Goal: Information Seeking & Learning: Find contact information

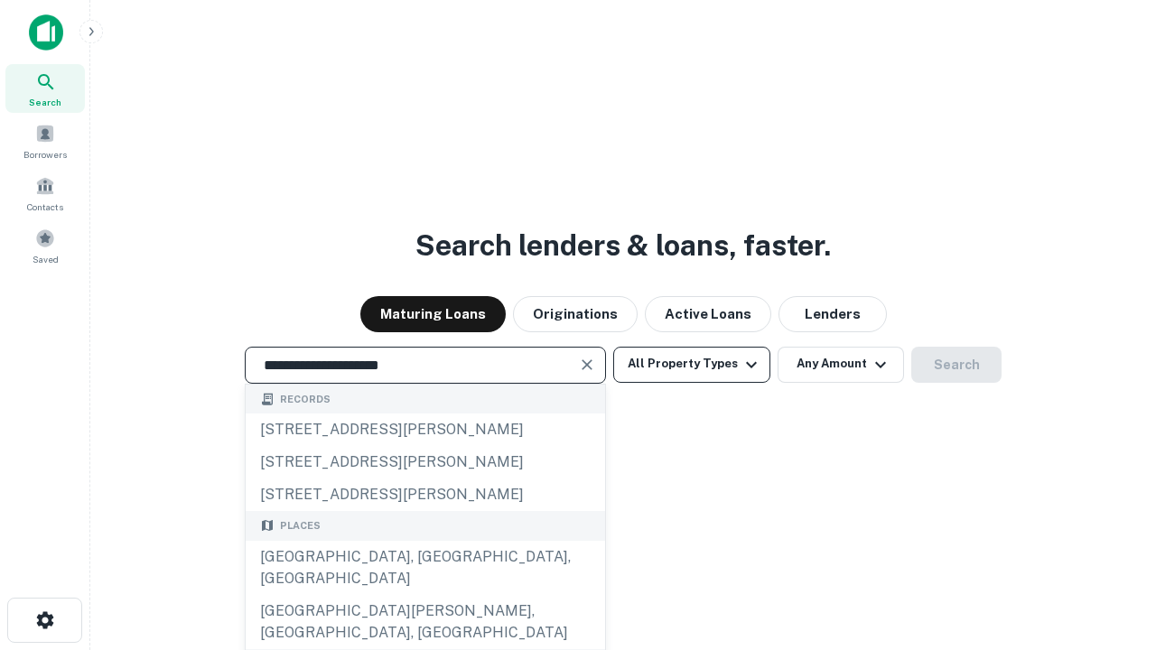
click at [425, 595] on div "Santa Monica, CA, USA" at bounding box center [426, 568] width 360 height 54
click at [692, 364] on button "All Property Types" at bounding box center [691, 365] width 157 height 36
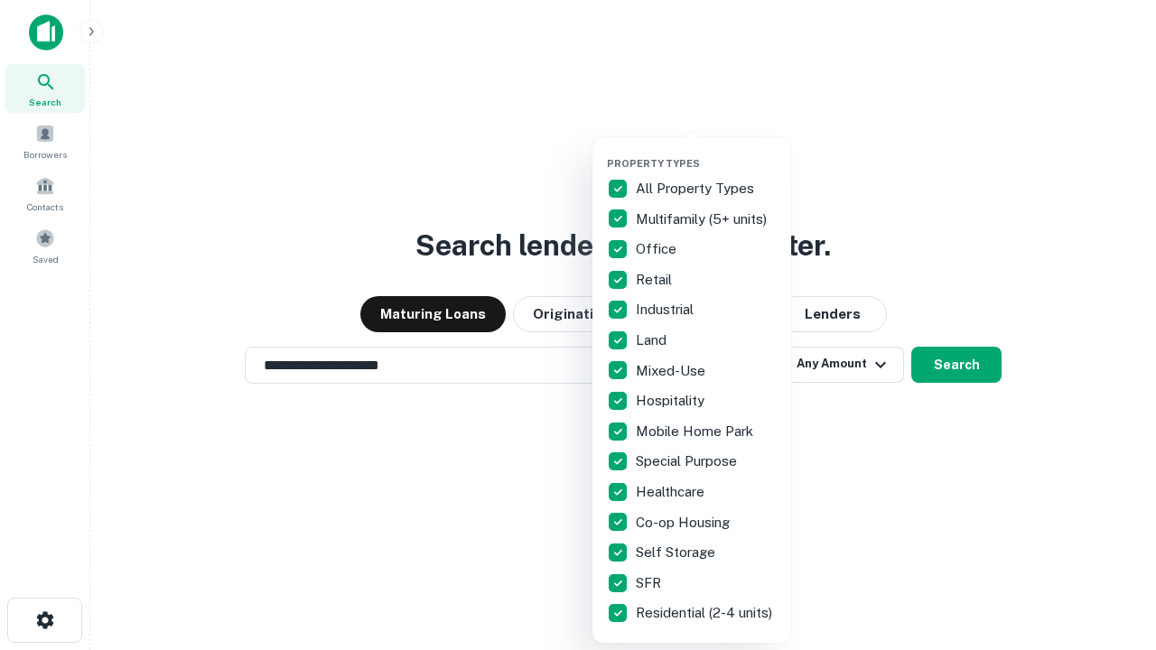
type input "**********"
click at [706, 152] on button "button" at bounding box center [706, 152] width 199 height 1
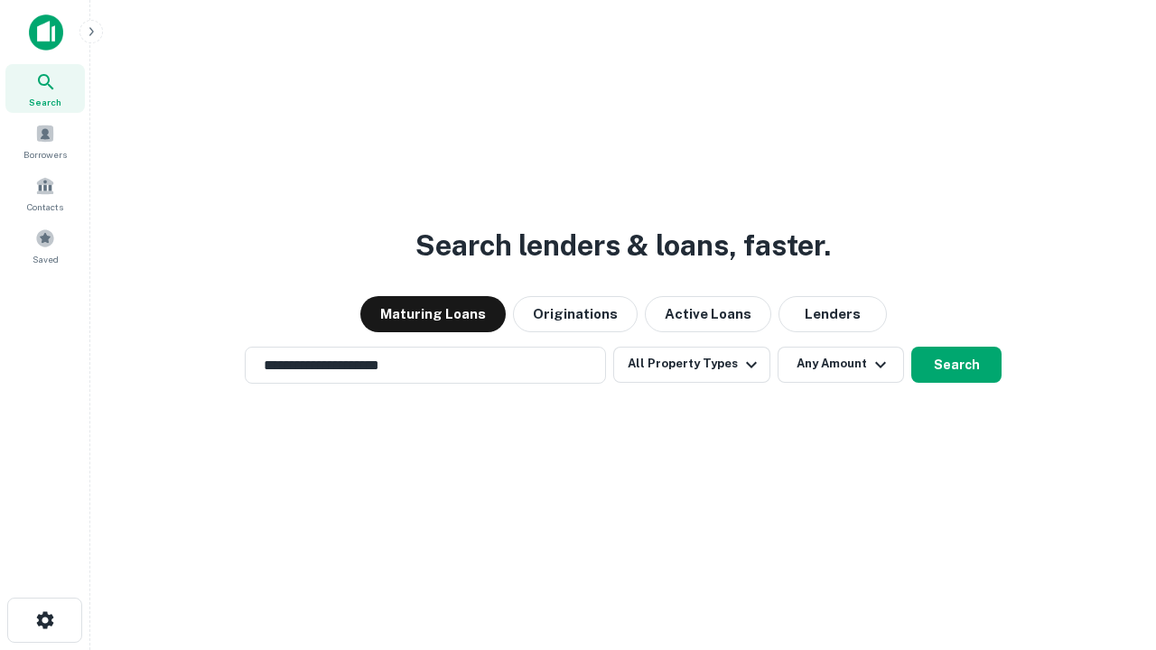
scroll to position [28, 0]
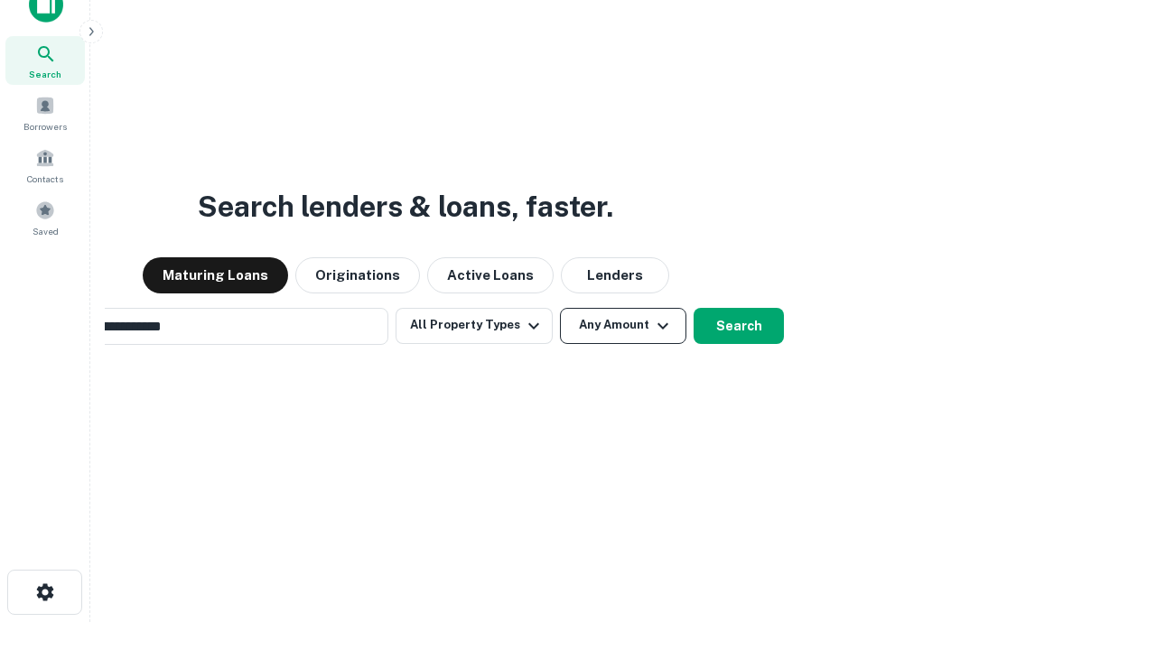
click at [560, 308] on button "Any Amount" at bounding box center [623, 326] width 126 height 36
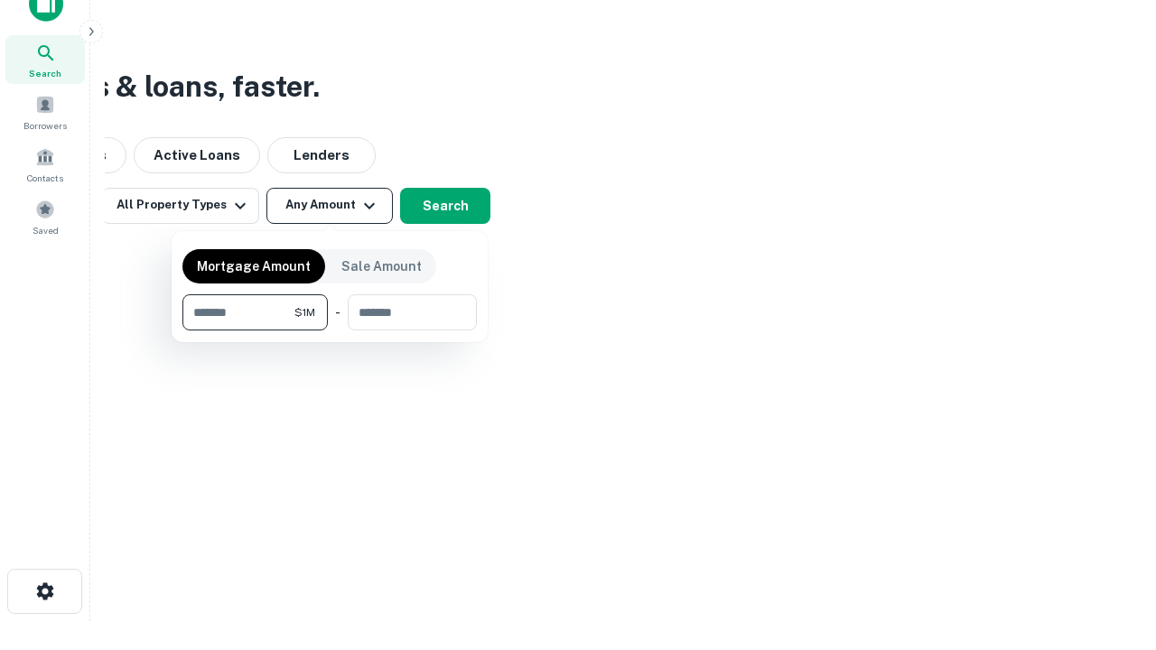
type input "*******"
click at [330, 331] on button "button" at bounding box center [329, 331] width 294 height 1
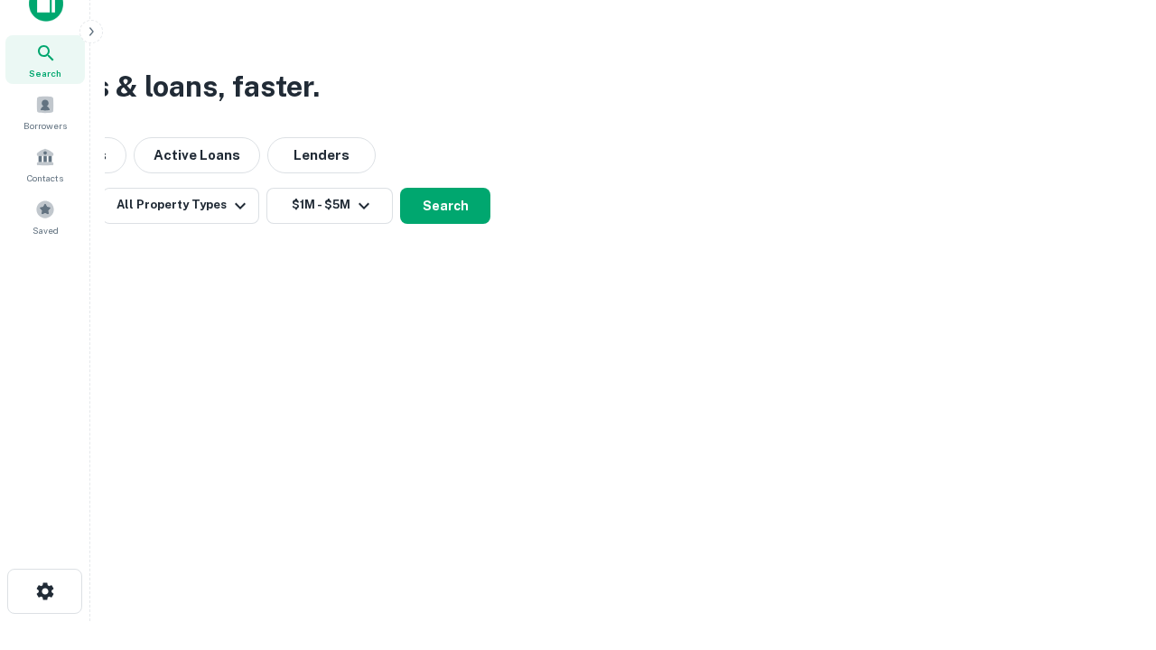
scroll to position [28, 0]
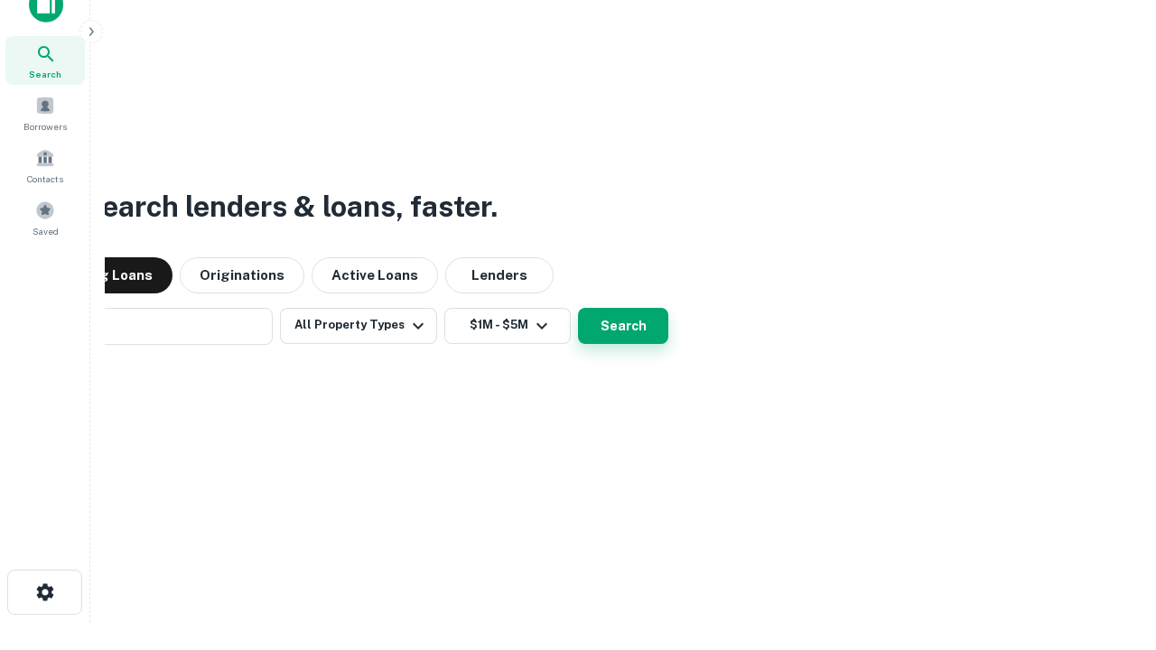
click at [578, 308] on button "Search" at bounding box center [623, 326] width 90 height 36
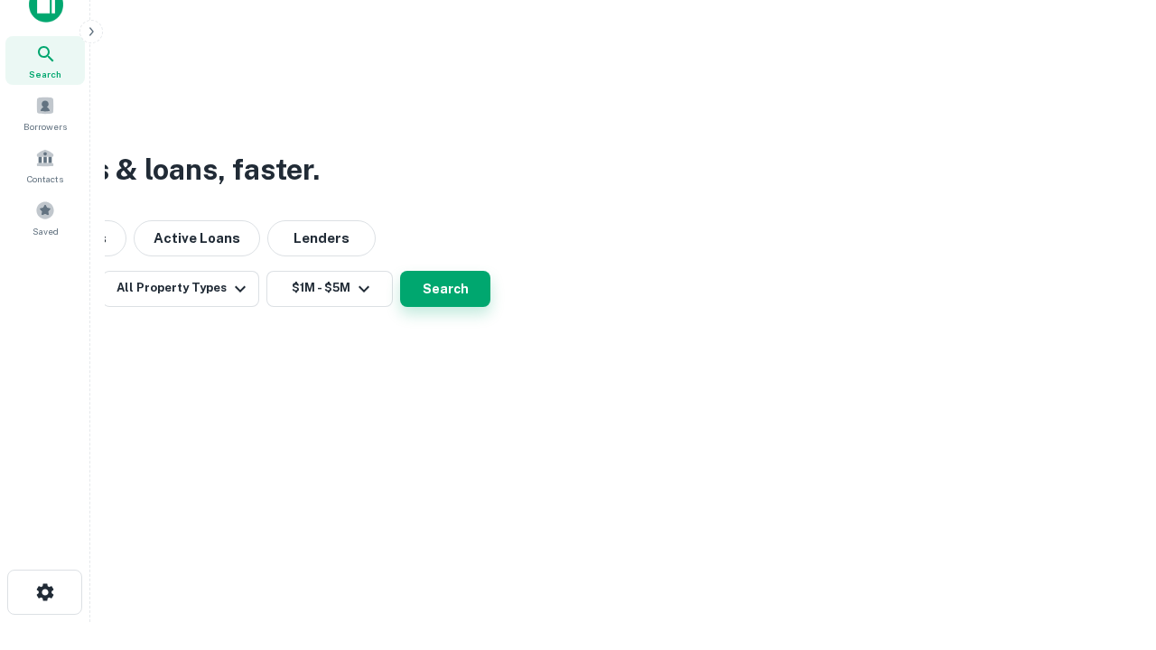
scroll to position [29, 0]
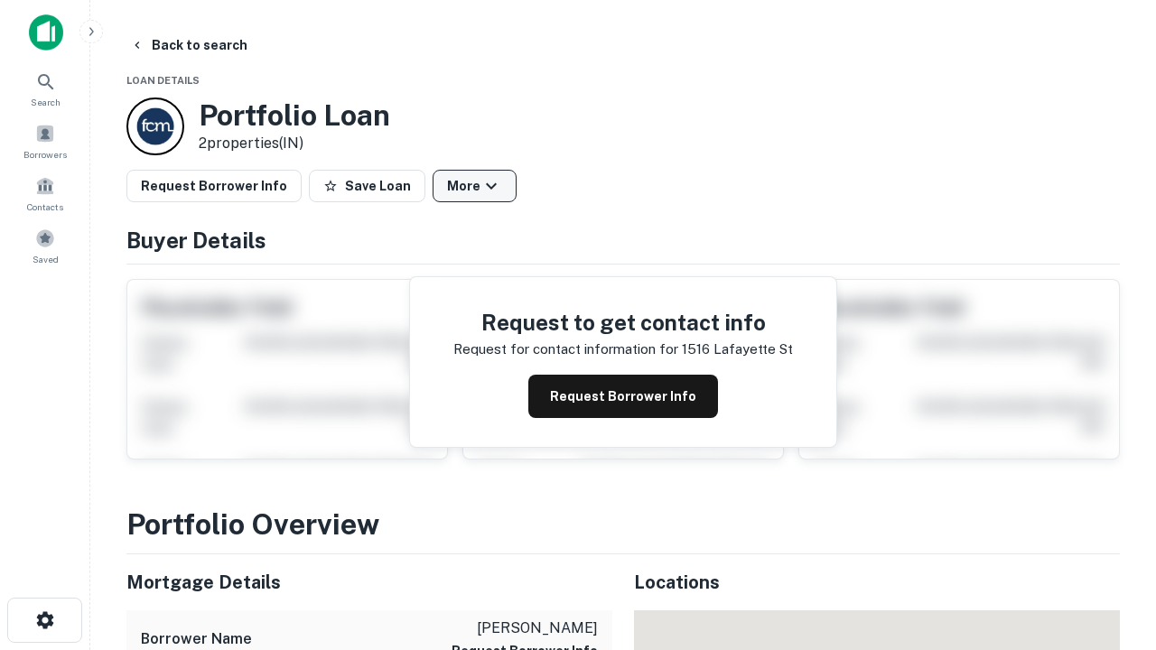
click at [474, 186] on button "More" at bounding box center [475, 186] width 84 height 33
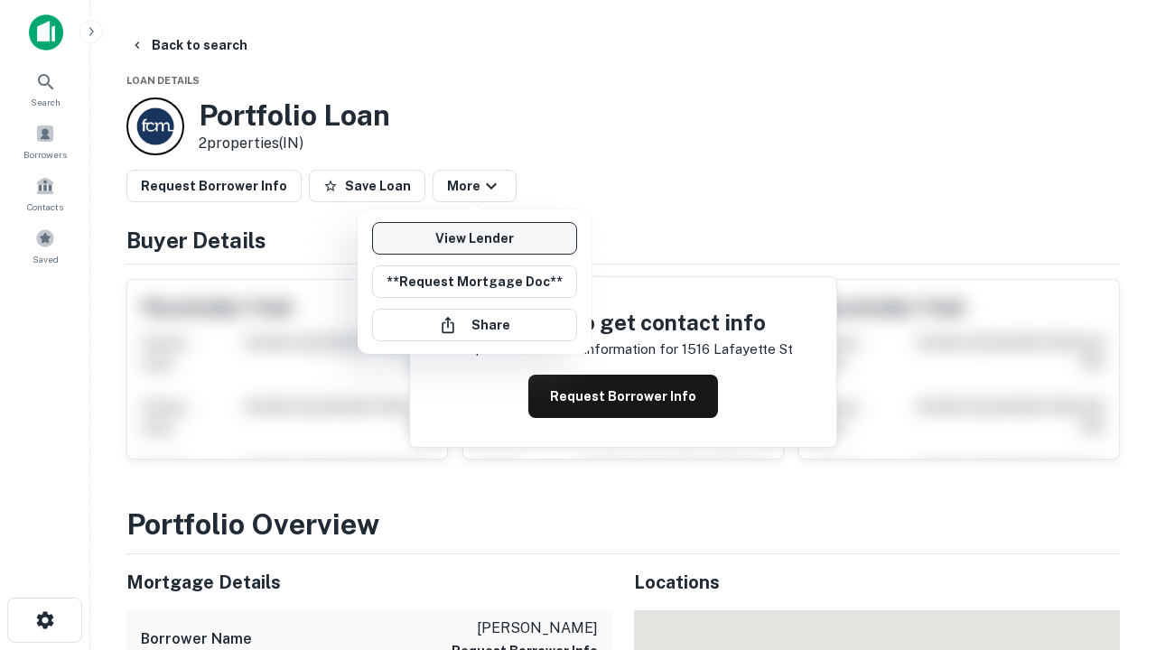
click at [474, 238] on link "View Lender" at bounding box center [474, 238] width 205 height 33
